Goal: Information Seeking & Learning: Find contact information

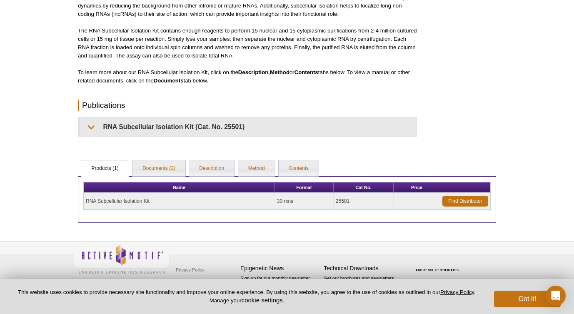
scroll to position [138, 0]
click at [456, 199] on link "Find Distributor" at bounding box center [465, 201] width 46 height 11
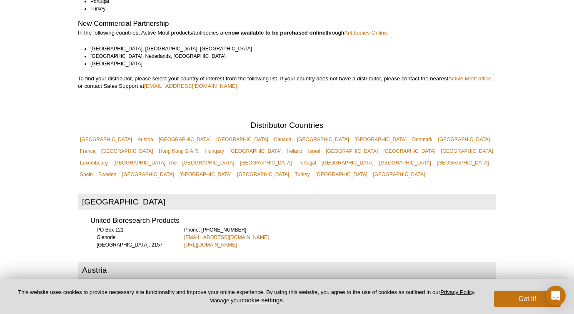
scroll to position [194, 0]
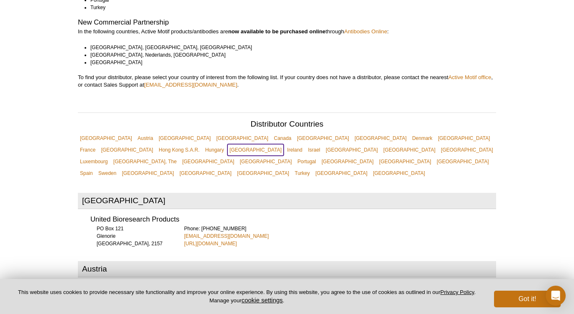
click at [284, 144] on link "[GEOGRAPHIC_DATA]" at bounding box center [255, 150] width 56 height 12
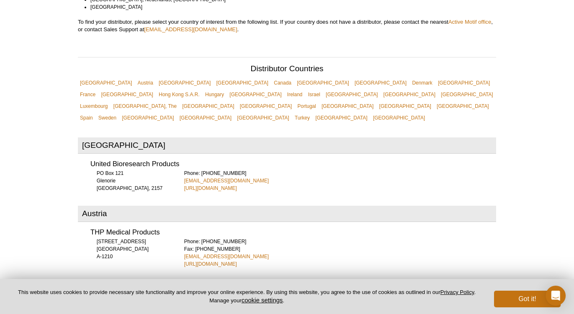
scroll to position [0, 0]
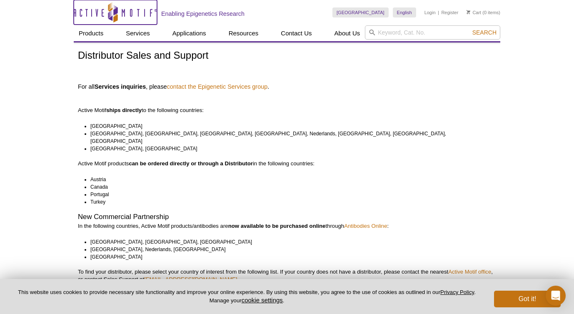
click at [142, 11] on icon "Active Motif Logo" at bounding box center [115, 12] width 83 height 20
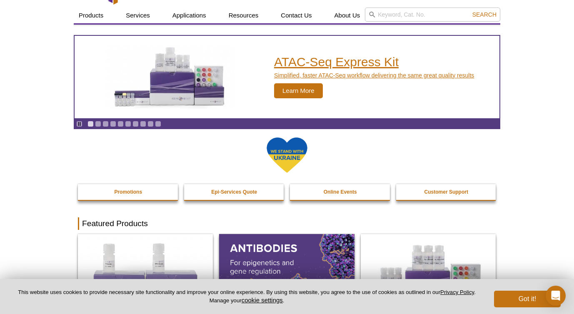
scroll to position [18, 0]
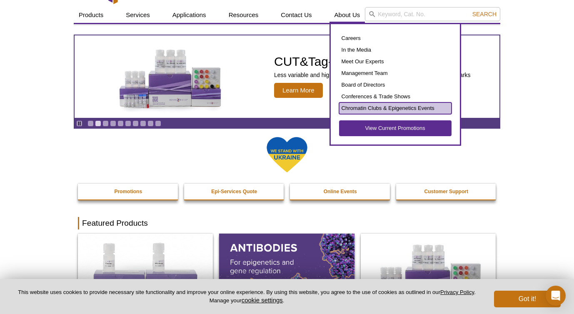
click at [350, 107] on link "Chromatin Clubs & Epigenetics Events" at bounding box center [395, 108] width 112 height 12
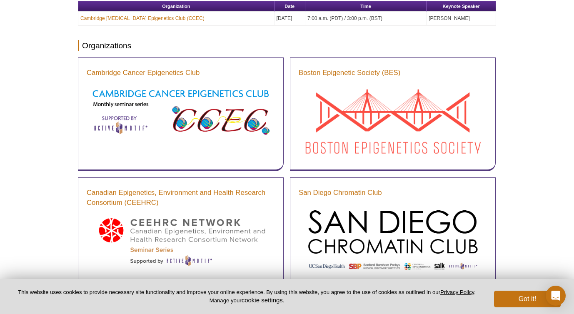
scroll to position [144, 0]
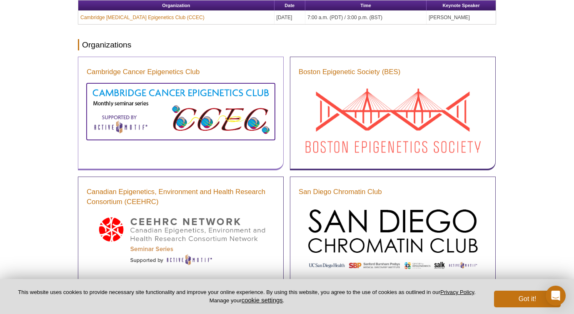
click at [151, 92] on img at bounding box center [181, 110] width 188 height 55
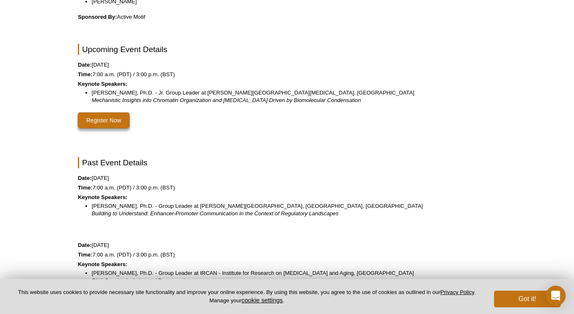
scroll to position [274, 0]
